Goal: Obtain resource: Obtain resource

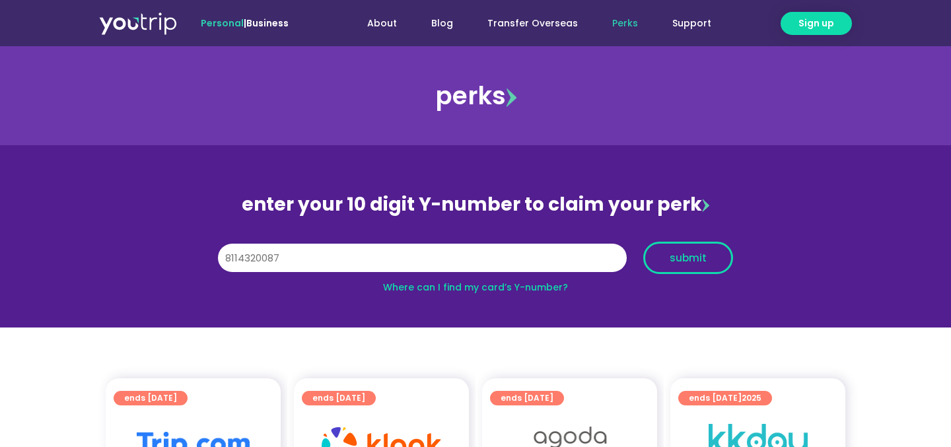
type input "8114320087"
click at [694, 253] on span "submit" at bounding box center [688, 258] width 37 height 10
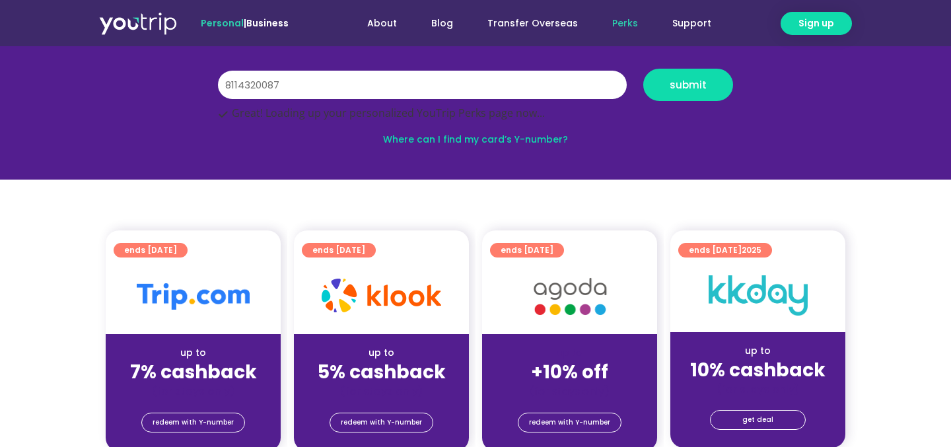
scroll to position [185, 0]
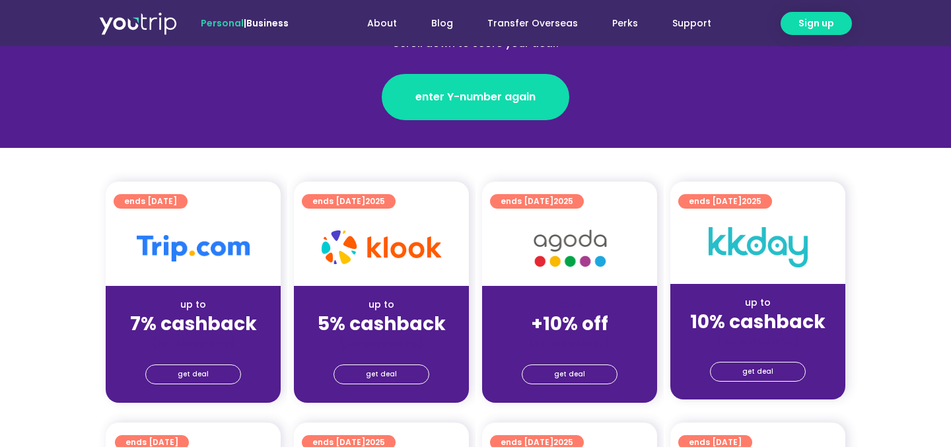
scroll to position [215, 0]
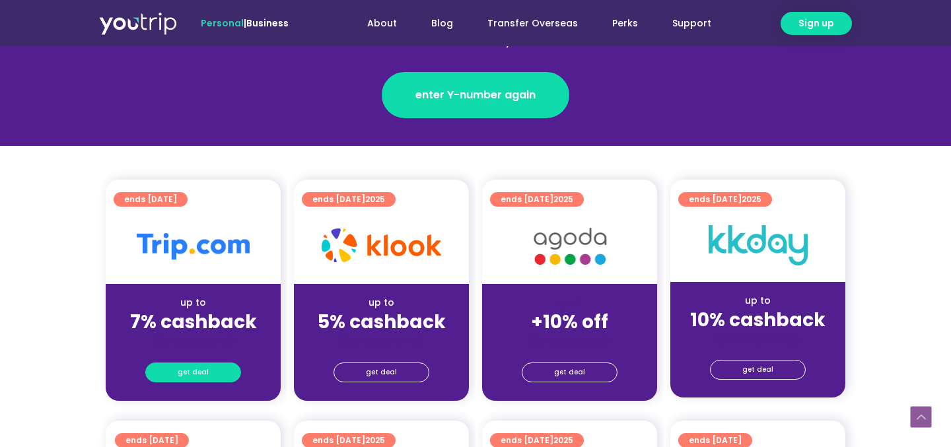
click at [198, 370] on span "get deal" at bounding box center [193, 372] width 31 height 18
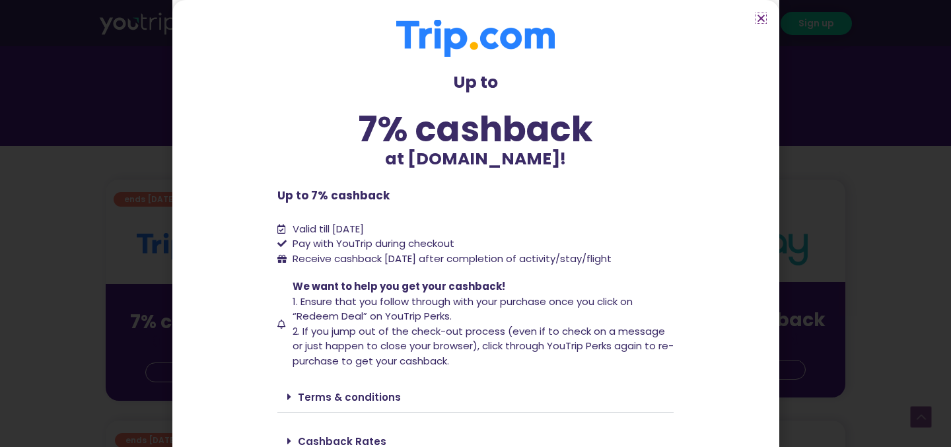
scroll to position [67, 0]
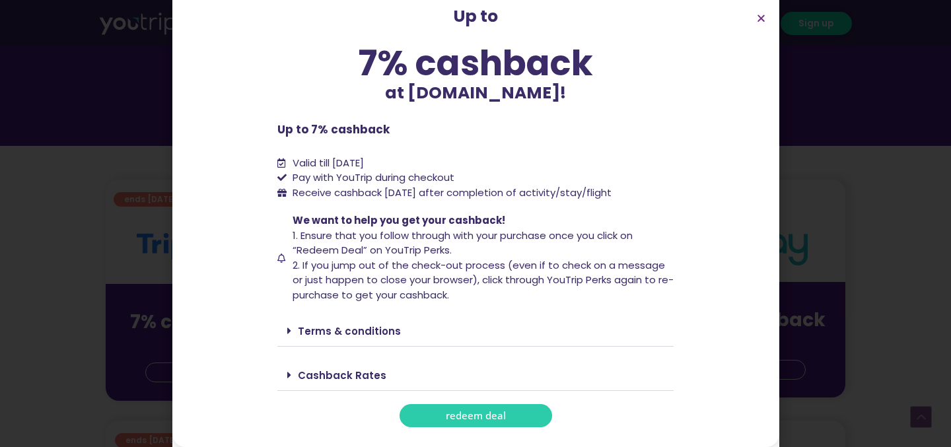
click at [485, 424] on link "redeem deal" at bounding box center [476, 415] width 153 height 23
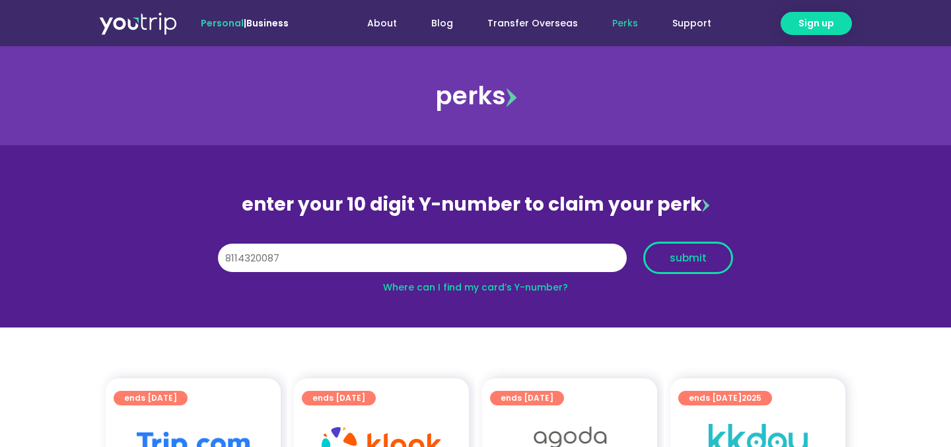
type input "8114320087"
click at [705, 263] on button "submit" at bounding box center [688, 258] width 90 height 32
